Goal: Communication & Community: Answer question/provide support

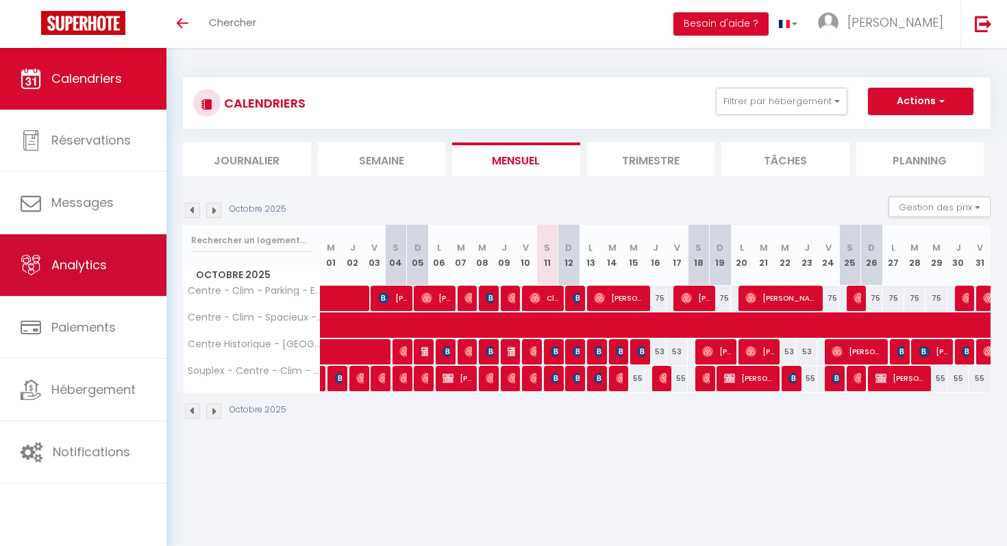
click at [96, 254] on link "Analytics" at bounding box center [83, 265] width 167 height 62
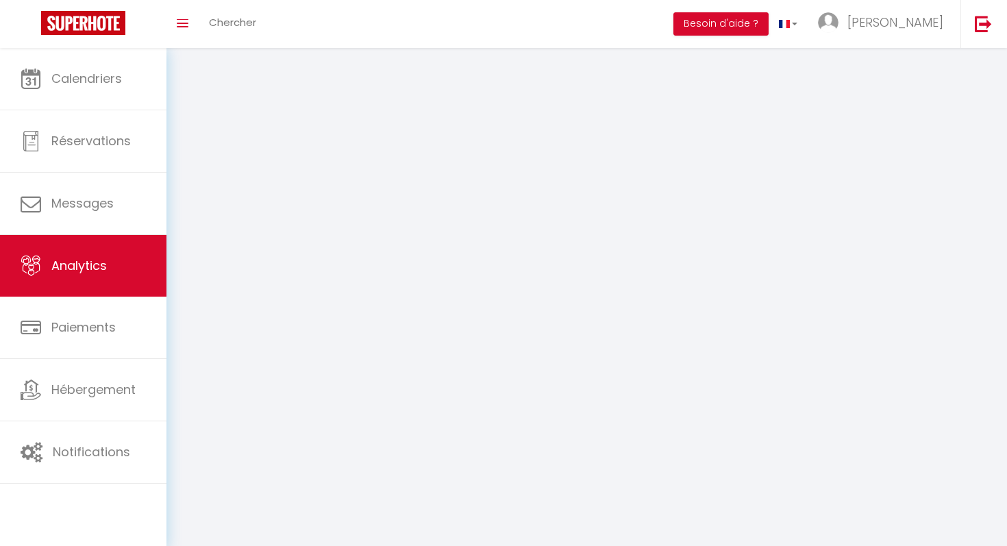
select select "2025"
select select "10"
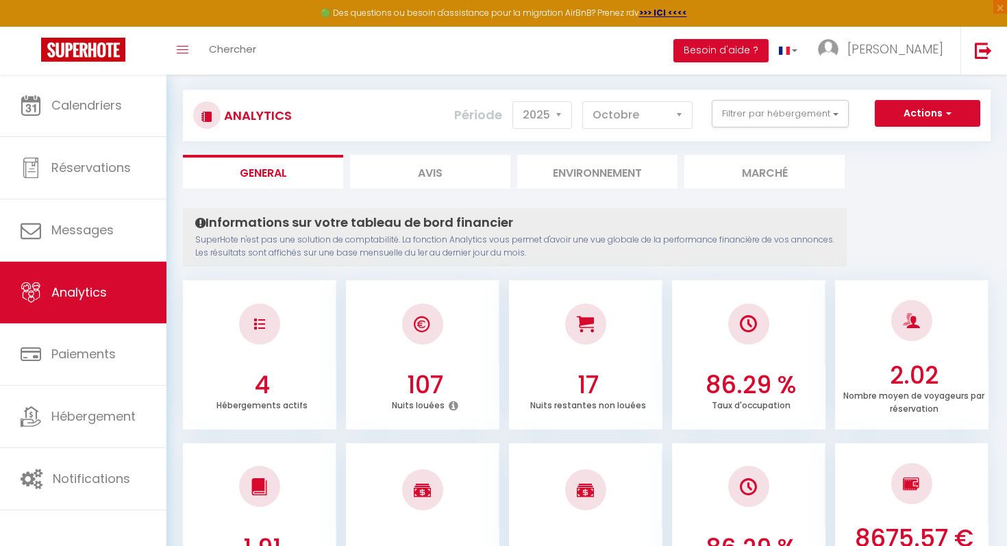
scroll to position [24, 0]
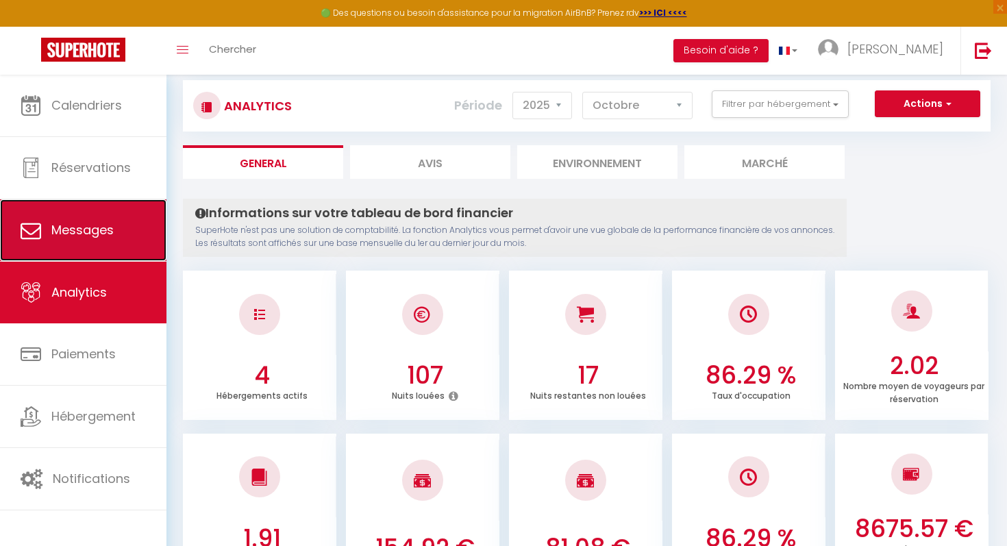
click at [94, 229] on span "Messages" at bounding box center [82, 229] width 62 height 17
select select "message"
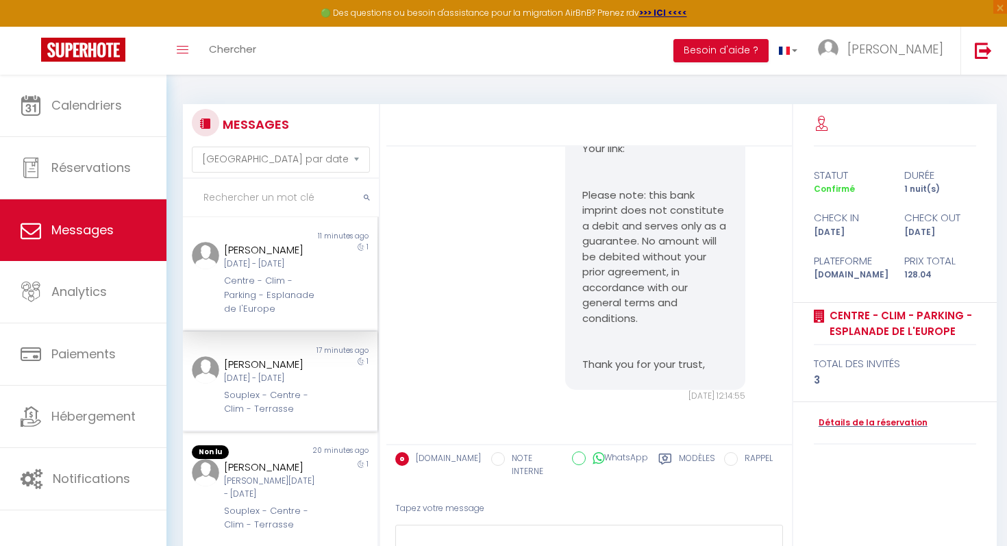
click at [252, 373] on div "[PERSON_NAME]" at bounding box center [272, 364] width 96 height 16
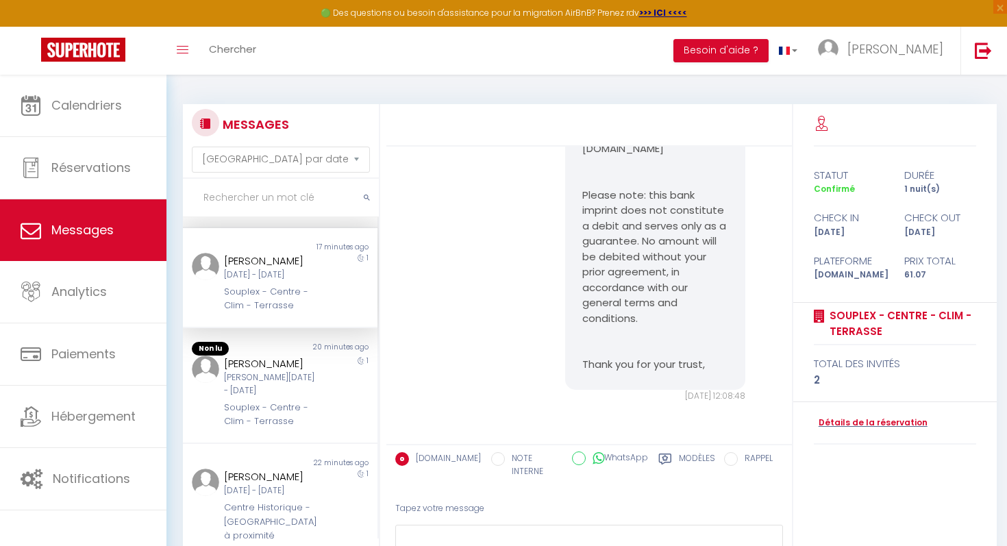
scroll to position [106, 0]
click at [250, 369] on div "[PERSON_NAME]" at bounding box center [272, 361] width 96 height 16
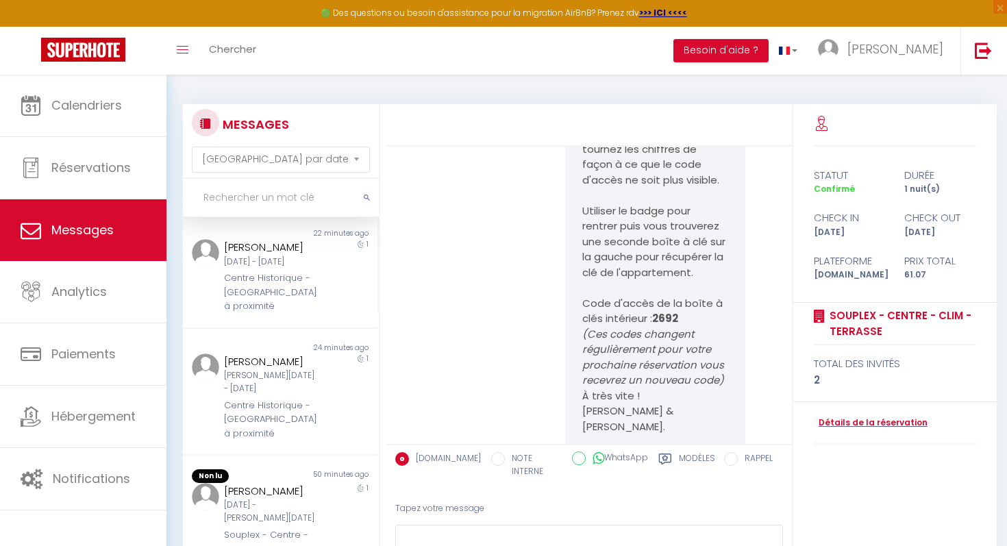
scroll to position [332, 0]
click at [258, 352] on div "Non lu" at bounding box center [231, 346] width 97 height 11
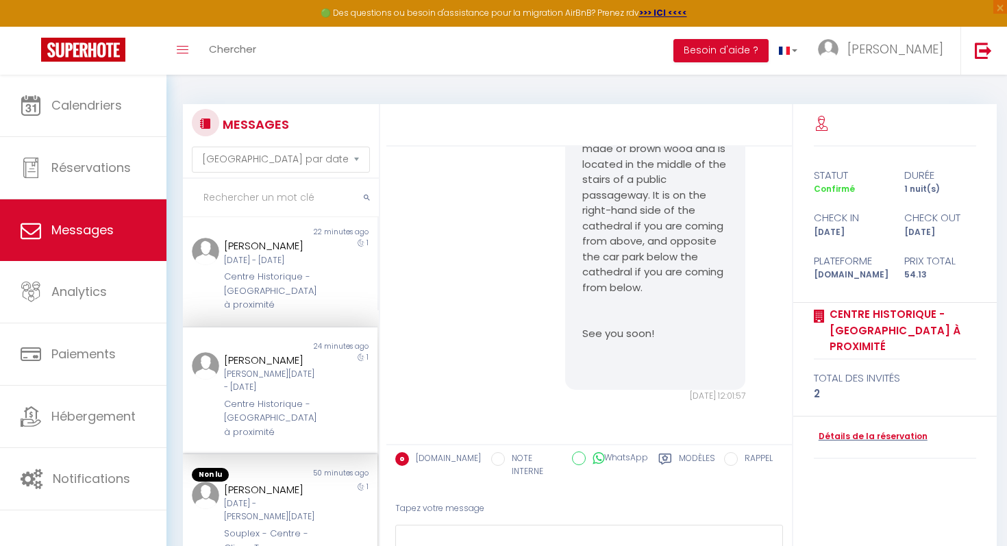
click at [273, 482] on div "[PERSON_NAME]" at bounding box center [272, 490] width 96 height 16
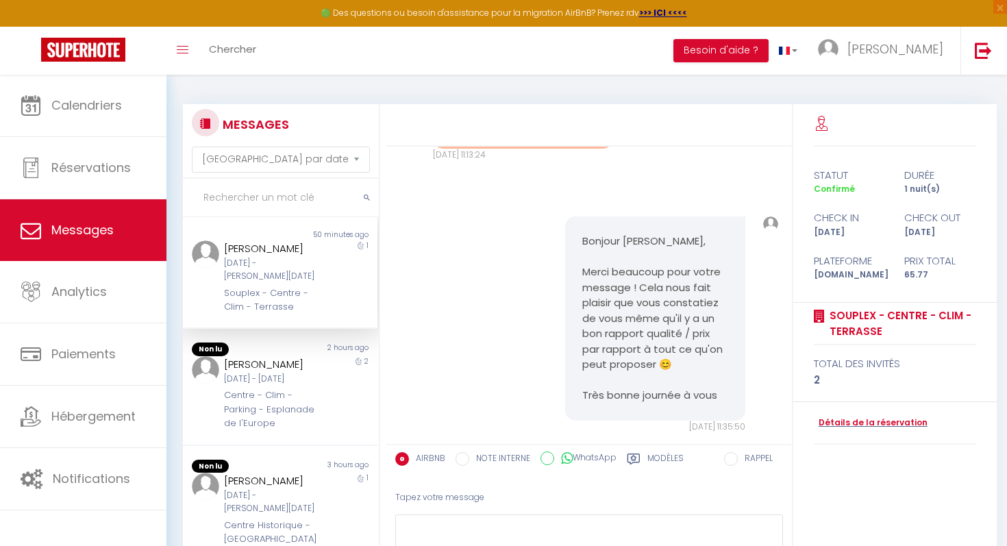
scroll to position [576, 0]
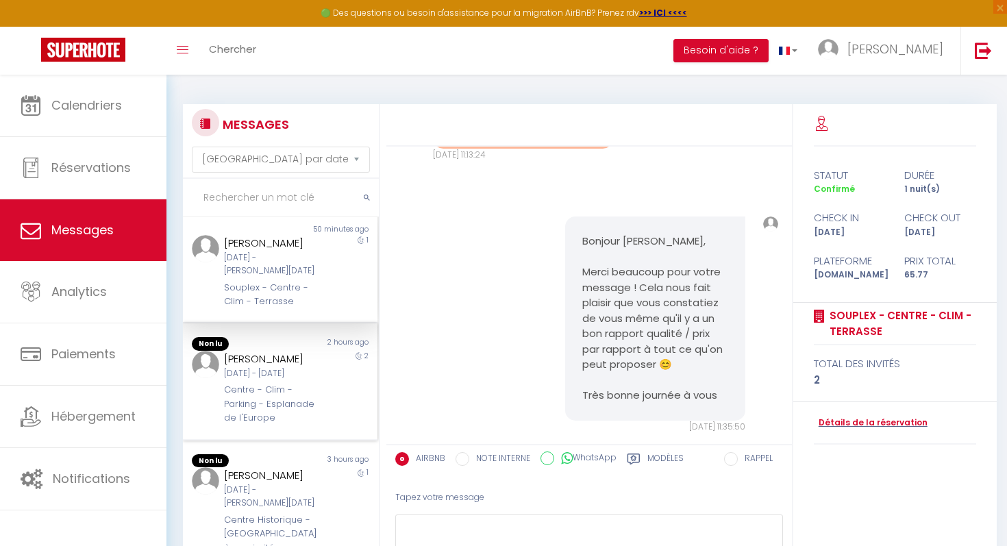
click at [279, 402] on div "Centre - Clim - Parking - Esplanade de l'Europe" at bounding box center [272, 404] width 96 height 42
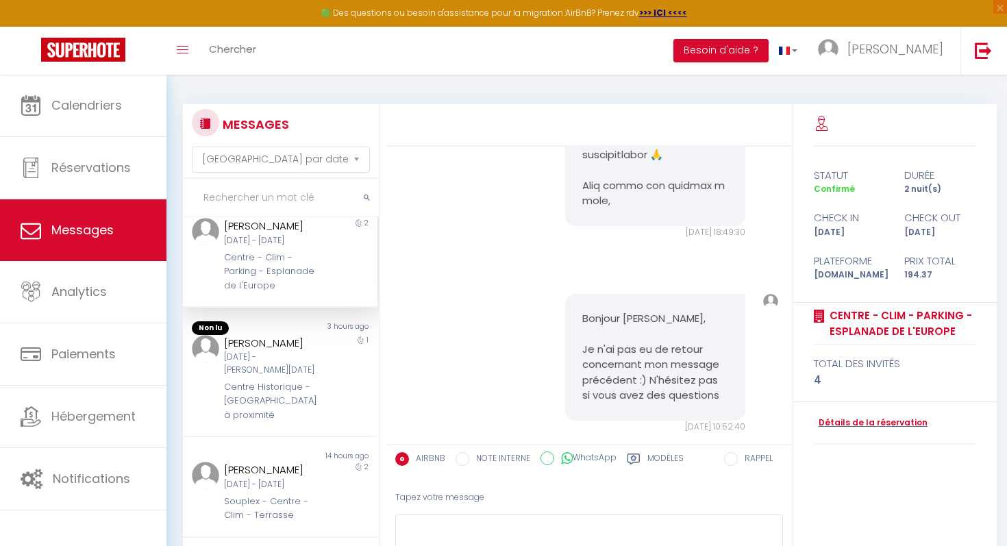
scroll to position [707, 0]
click at [312, 372] on div "[PERSON_NAME] [DATE] - [DATE] Centre Historique - [GEOGRAPHIC_DATA] à proximité" at bounding box center [272, 378] width 114 height 88
